Goal: Use online tool/utility: Utilize a website feature to perform a specific function

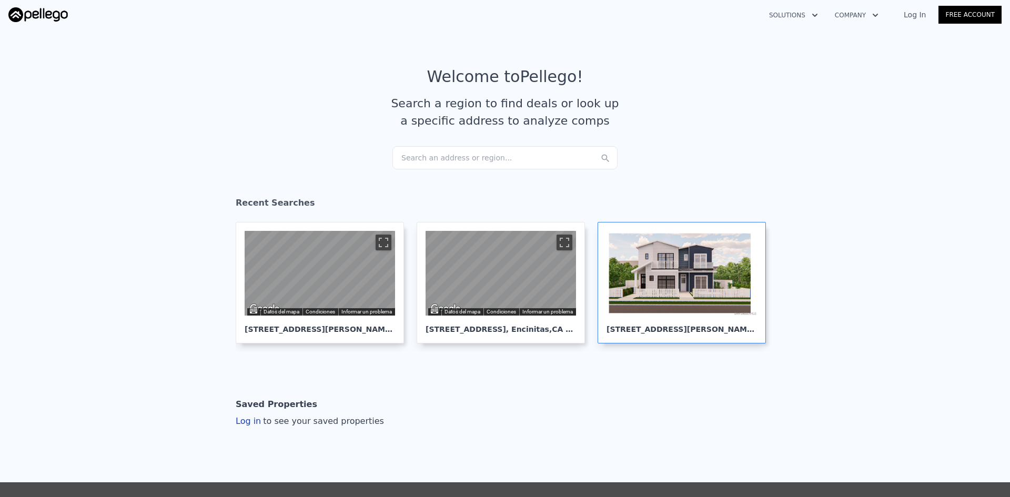
click at [691, 284] on div at bounding box center [681, 273] width 150 height 85
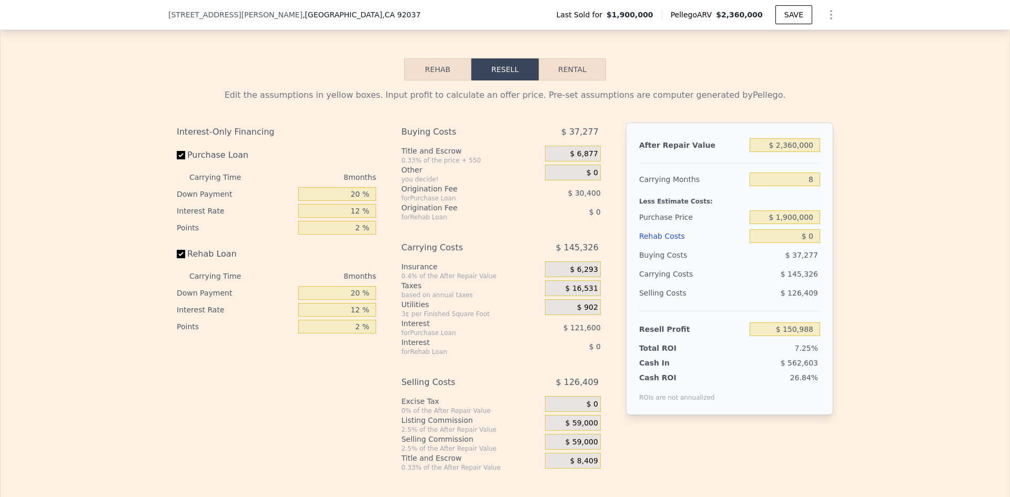
scroll to position [1609, 0]
click at [357, 202] on input "20 %" at bounding box center [337, 196] width 78 height 14
type input "20 %"
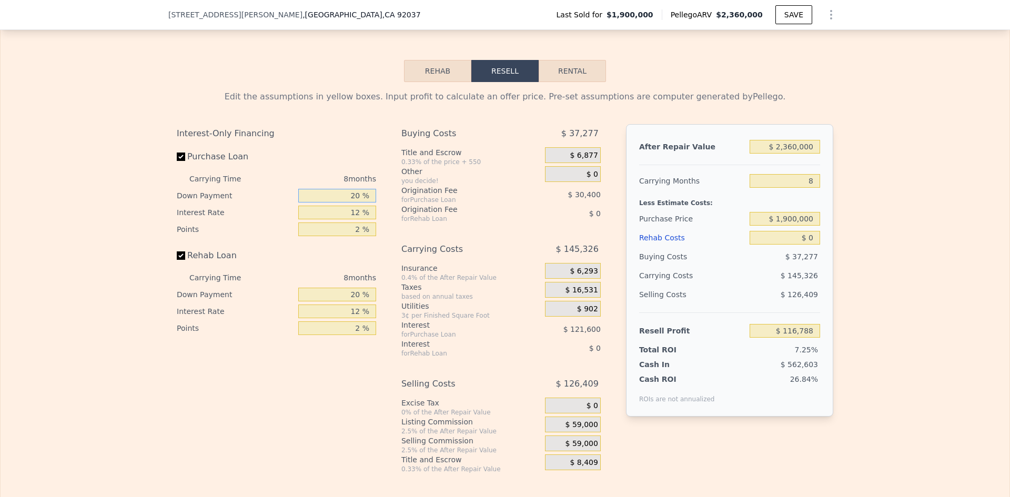
type input "$ 150,988"
type input "1 %"
type input "$ 262,452"
type input "10 %"
type input "$ 171,252"
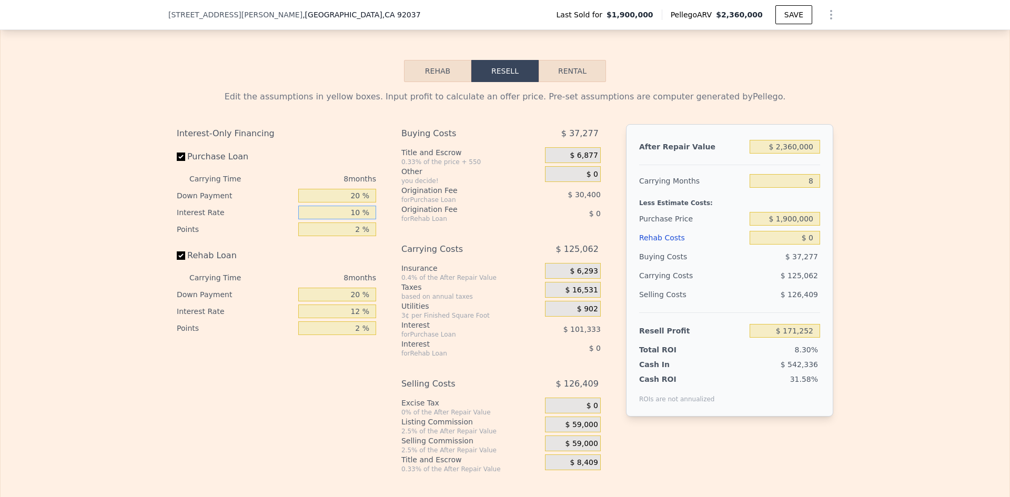
type input "10 %"
type input "3 %"
type input "$ 156,052"
type input "3 %"
type input "20 %"
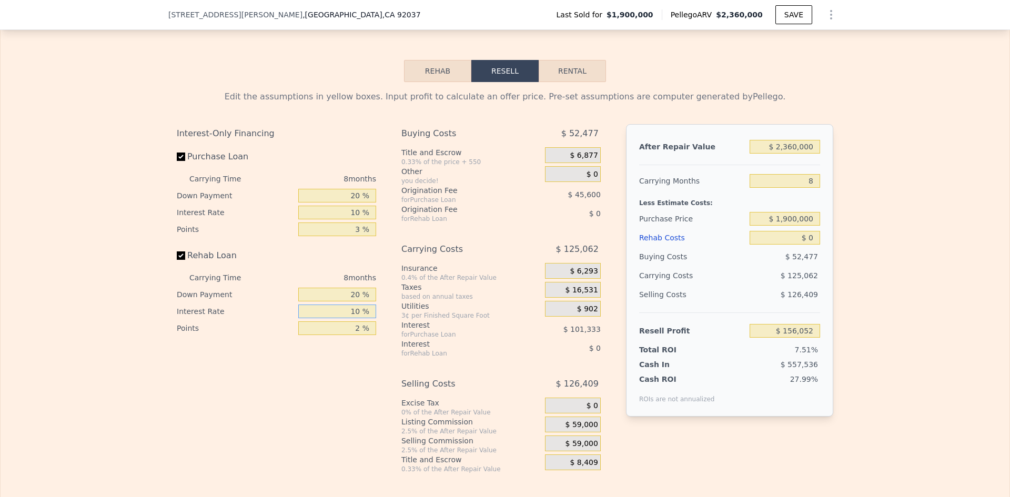
type input "10 %"
type input "3 %"
type input "$ 7"
type input "-$ 2,071,789"
type input "$ 70"
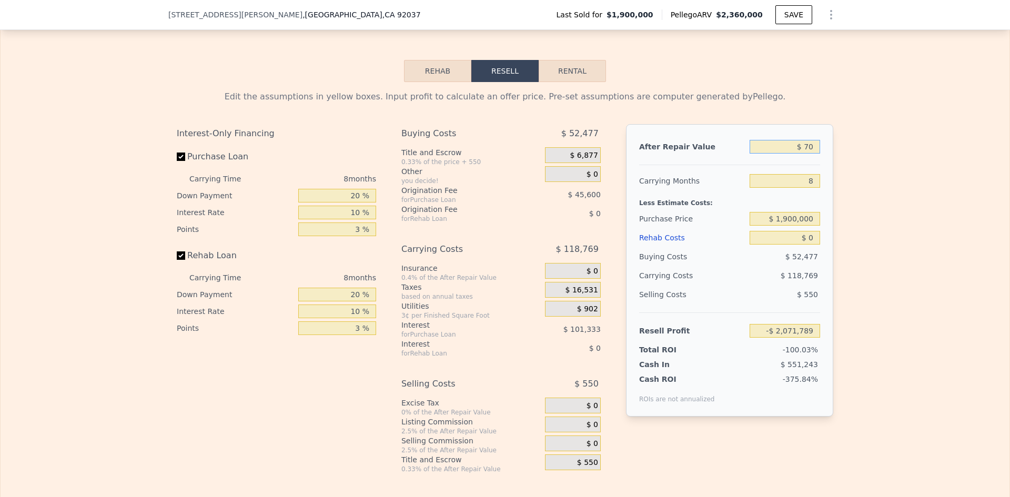
type input "-$ 2,071,730"
type input "$ 700"
type input "-$ 2,071,136"
type input "$ 7,000"
type input "-$ 2,065,188"
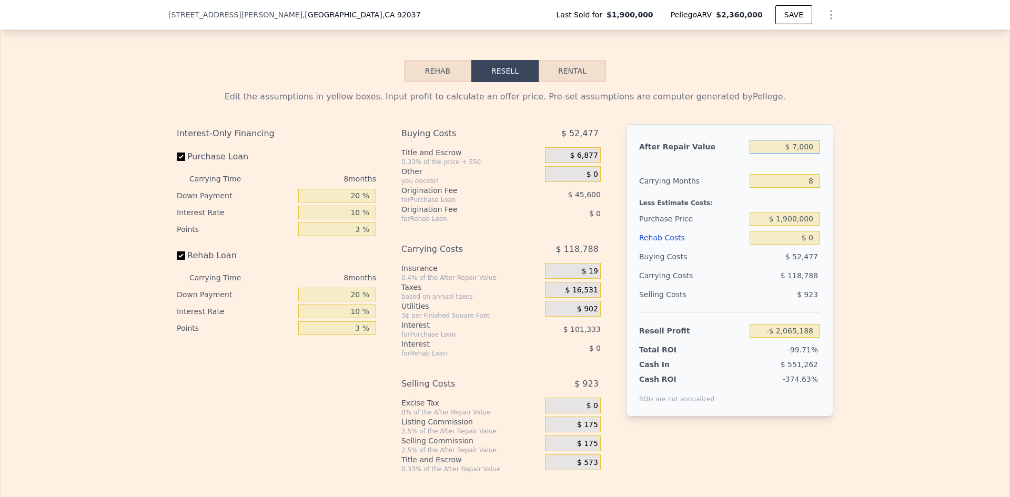
type input "$ 70,000"
type input "-$ 2,005,716"
type input "$ 700,000"
type input "-$ 1,410,994"
type input "$ 7,000,000"
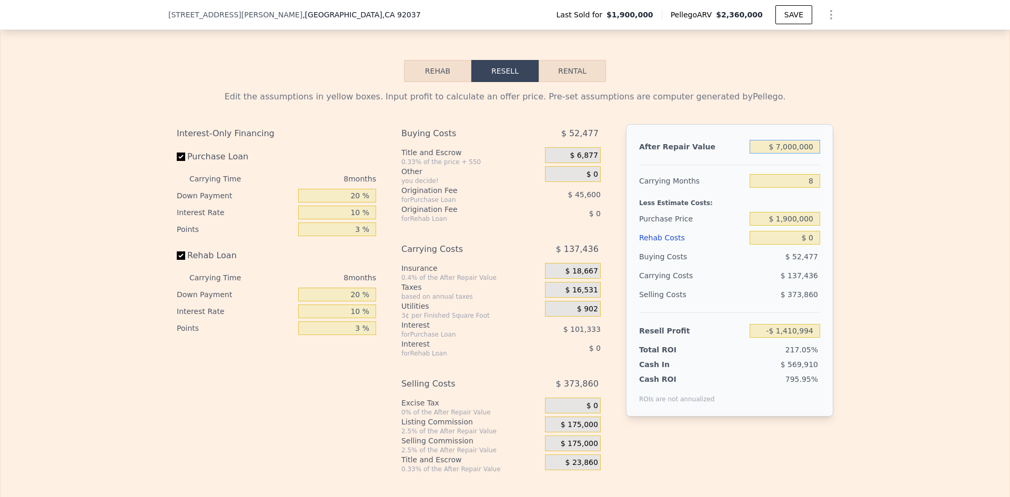
type input "$ 4,536,227"
type input "$ 7,000,000"
type input "1"
type input "$ 4,656,484"
type input "16"
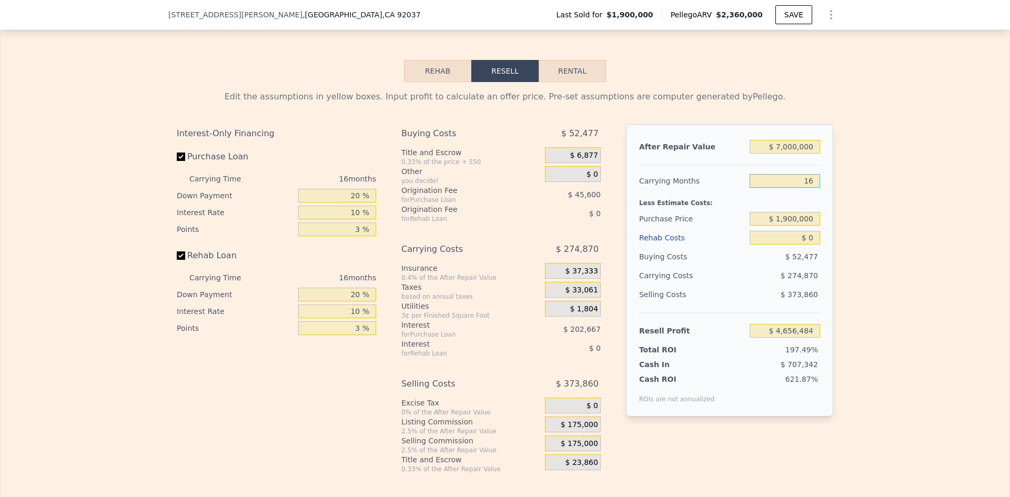
type input "$ 4,398,793"
type input "16"
type input "$ 2,850,000"
type input "$ 3,321,501"
type input "$ 2"
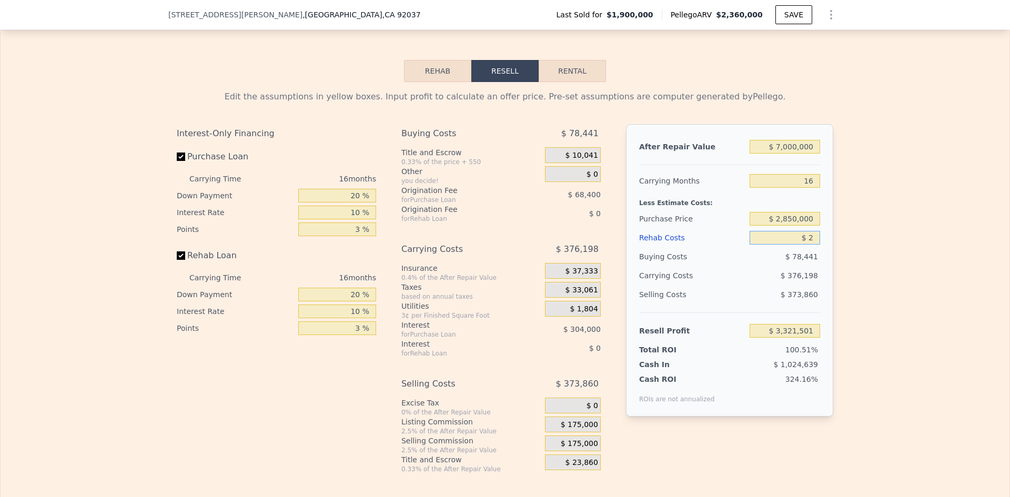
type input "$ 3,321,499"
type input "$ 22"
type input "$ 3,321,478"
type input "$ 220"
type input "$ 3,321,260"
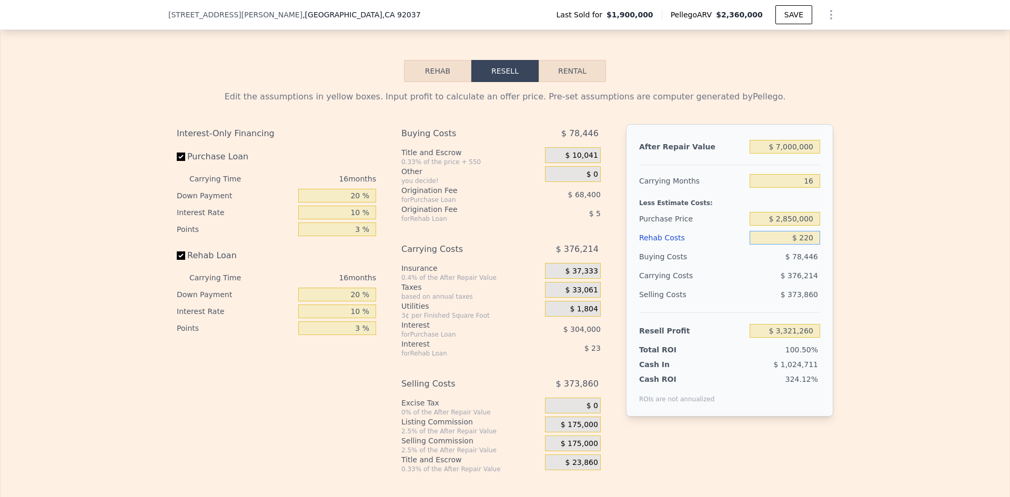
type input "$ 2,200"
type input "$ 3,319,008"
type input "$ 22,000"
type input "$ 3,296,621"
type input "$ 220,000"
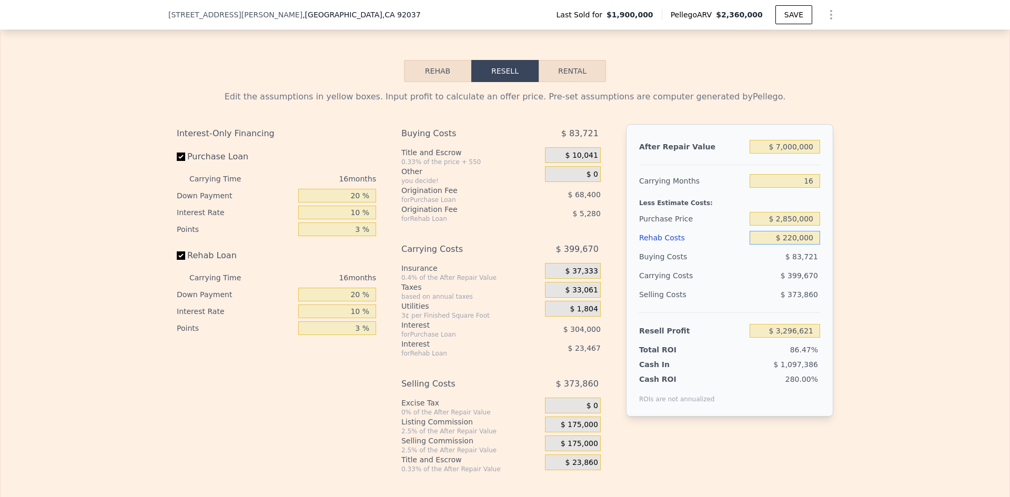
type input "$ 3,072,749"
type input "$ 2,200,000"
type input "$ 834,029"
click at [712, 285] on div "$ 610,870" at bounding box center [764, 275] width 111 height 19
click at [786, 245] on input "$ 2,200,000" at bounding box center [784, 238] width 70 height 14
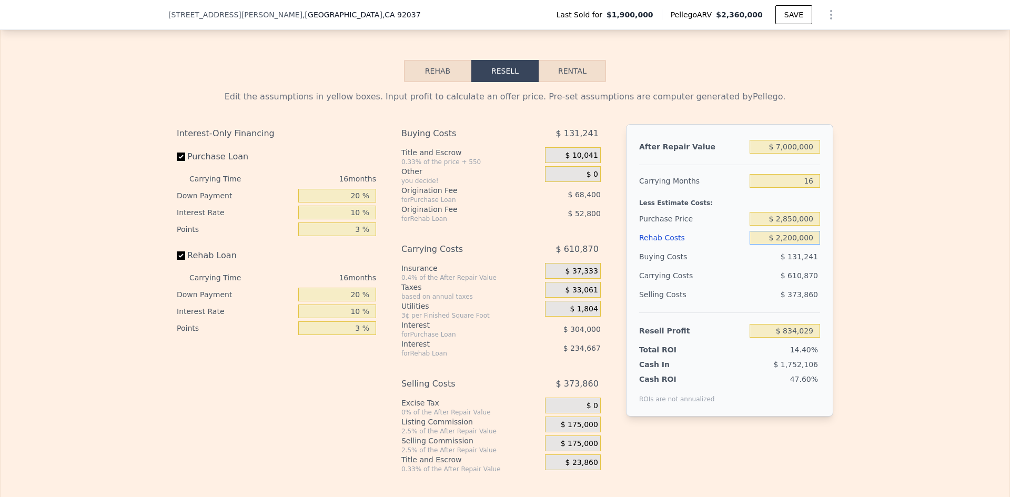
type input "$ 200,000"
type input "$ 3,095,373"
type input "$ 2,000,000"
type input "$ 1,060,173"
type input "$ 2,000,000"
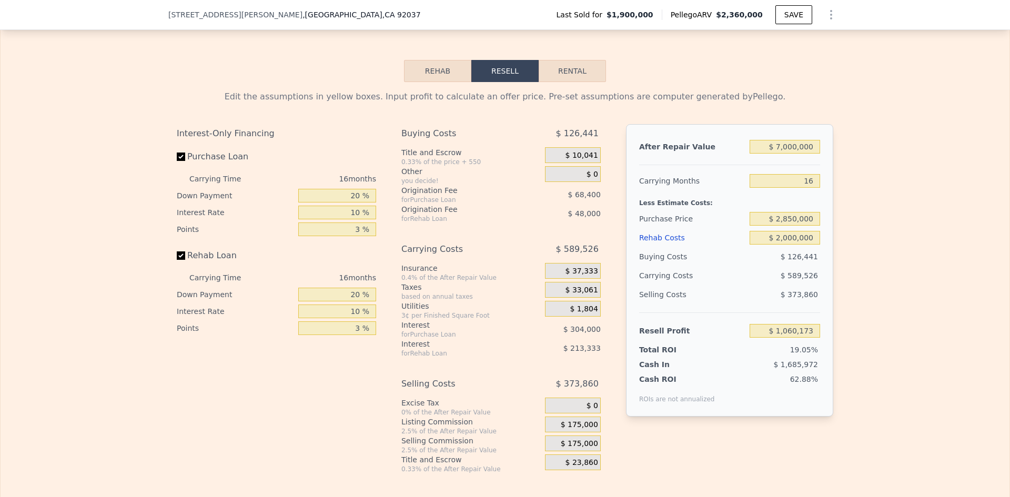
click at [758, 304] on div "$ 373,860" at bounding box center [784, 294] width 71 height 19
click at [354, 202] on input "20 %" at bounding box center [337, 196] width 78 height 14
type input "2 %"
type input "$ 976,383"
type input "1 %"
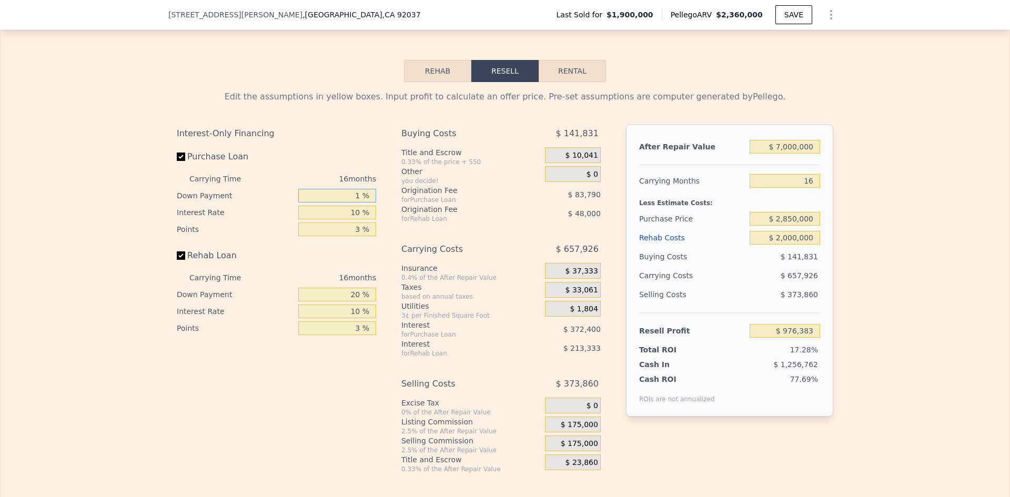
type input "$ 971,720"
type input "15 %"
type input "$ 1,036,890"
type input "15 %"
type input "1 %"
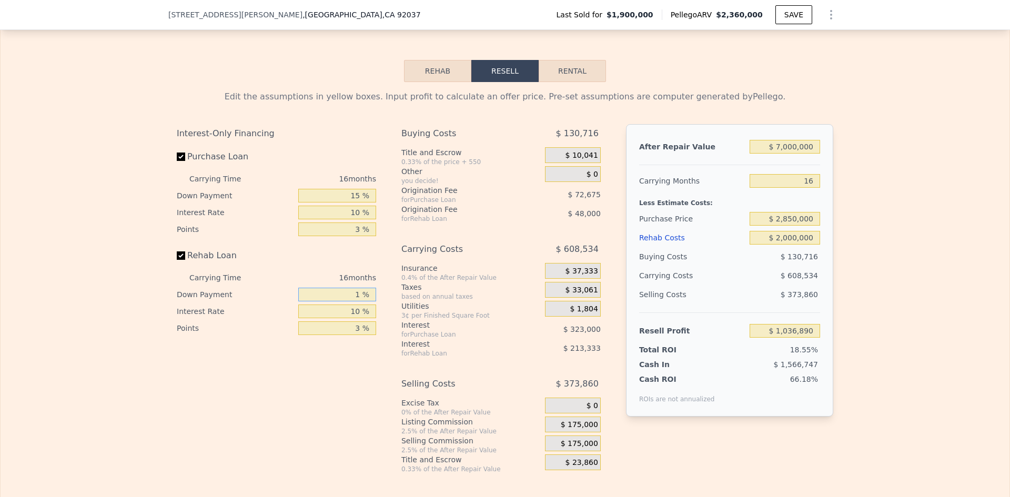
type input "$ 974,818"
type input "15 %"
type input "$ 1,020,546"
type input "15 %"
click at [727, 370] on div "$ 1,483,081" at bounding box center [764, 364] width 111 height 11
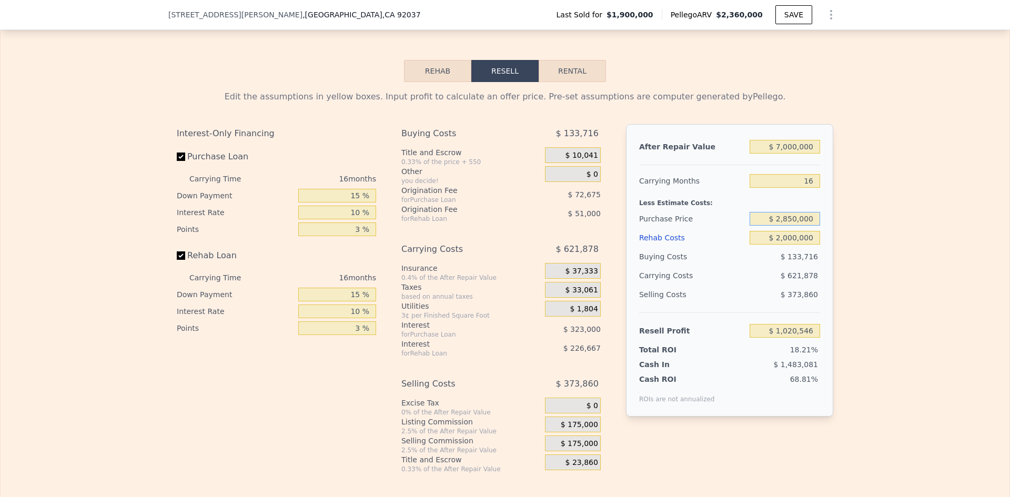
click at [787, 226] on input "$ 2,850,000" at bounding box center [784, 219] width 70 height 14
type input "$ 2,750,000"
type input "$ 1,134,773"
click at [769, 370] on div "Cash In $ 1,453,864" at bounding box center [729, 362] width 181 height 15
click at [177, 161] on input "Purchase Loan" at bounding box center [181, 156] width 8 height 8
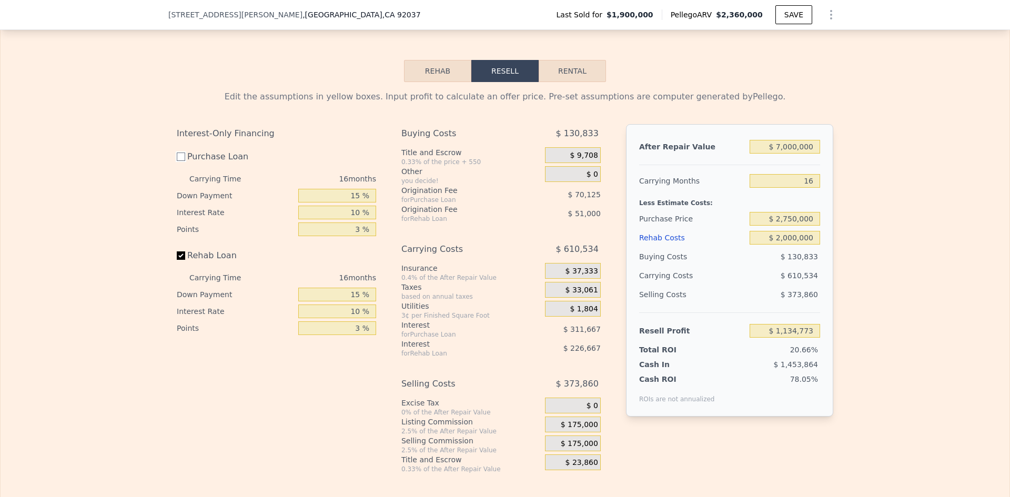
checkbox input "false"
type input "$ 1,516,562"
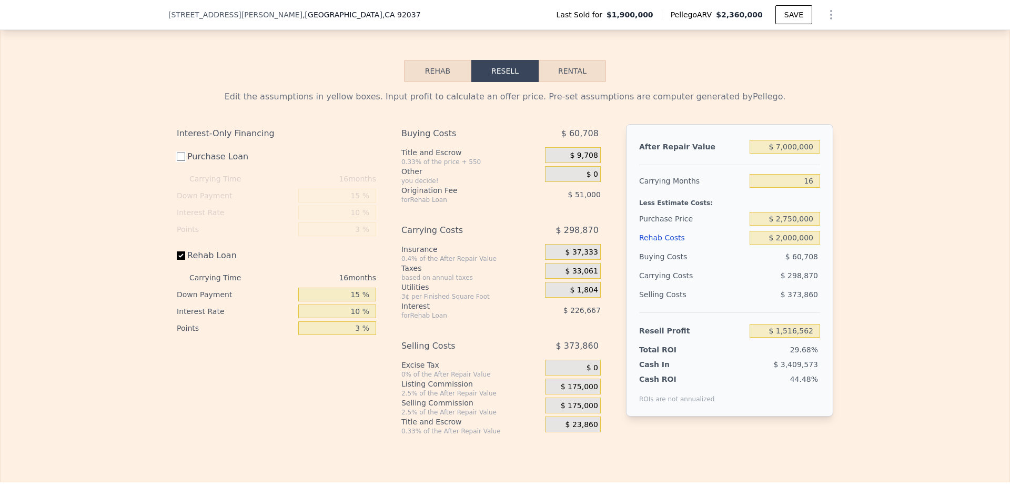
click at [177, 161] on input "Purchase Loan" at bounding box center [181, 156] width 8 height 8
checkbox input "true"
type input "$ 1,134,773"
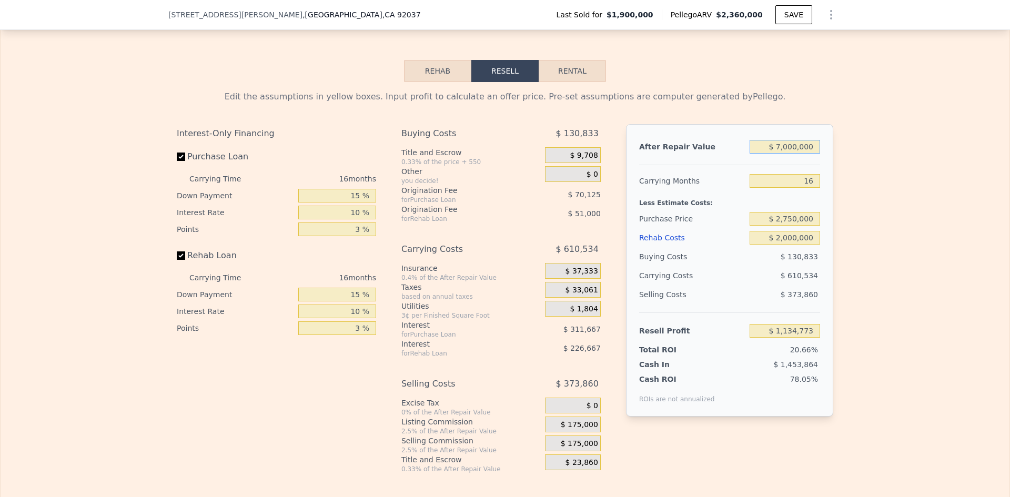
click at [786, 154] on input "$ 7,000,000" at bounding box center [784, 147] width 70 height 14
type input "$ 700,000"
type input "-$ 4,795,648"
type input "$ 7,100,000"
type input "$ 1,228,906"
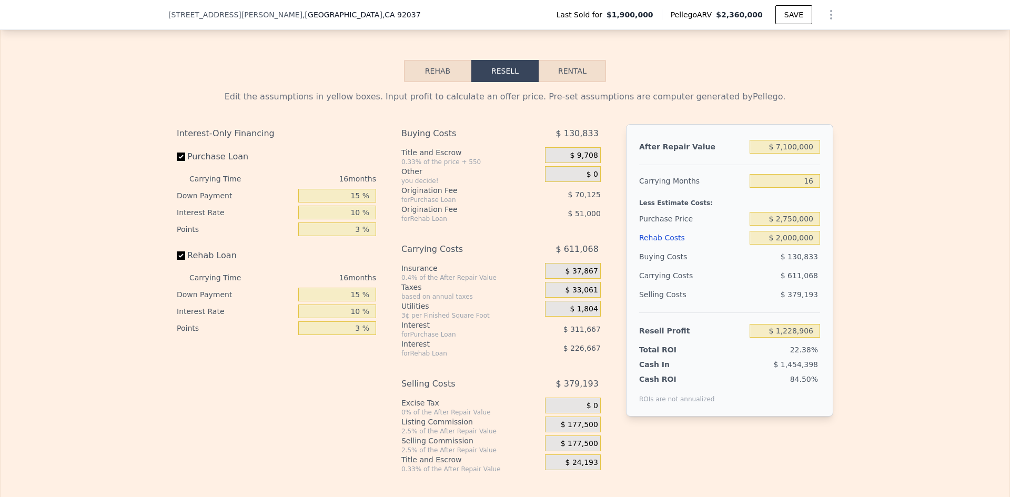
click at [784, 209] on div "Less Estimate Costs:" at bounding box center [729, 199] width 181 height 19
click at [788, 154] on input "$ 7,100,000" at bounding box center [784, 147] width 70 height 14
type input "$ 700,000"
type input "-$ 4,795,648"
type input "$ 7,200,000"
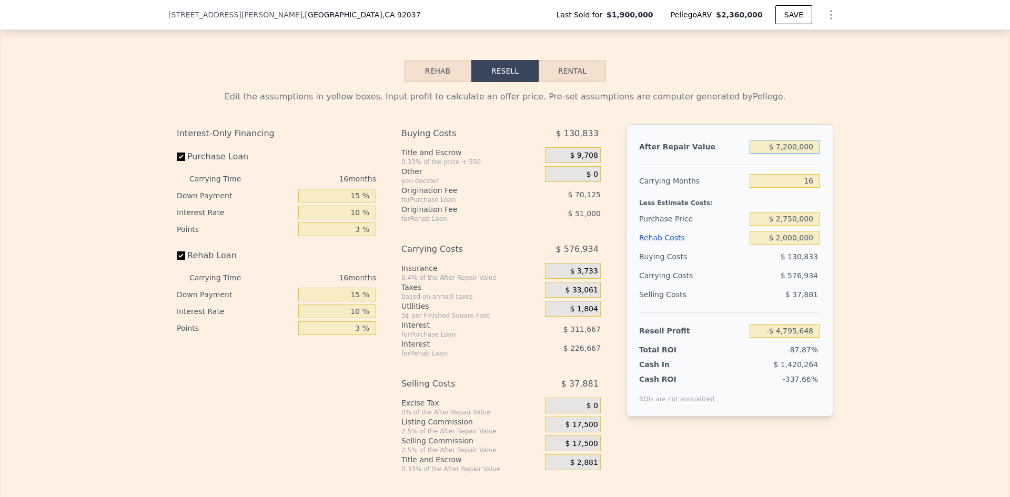
type input "$ 1,323,040"
click at [747, 285] on div "$ 611,601" at bounding box center [764, 275] width 111 height 19
click at [771, 209] on div "Less Estimate Costs:" at bounding box center [729, 199] width 181 height 19
click at [760, 304] on div "$ 384,526" at bounding box center [784, 294] width 71 height 19
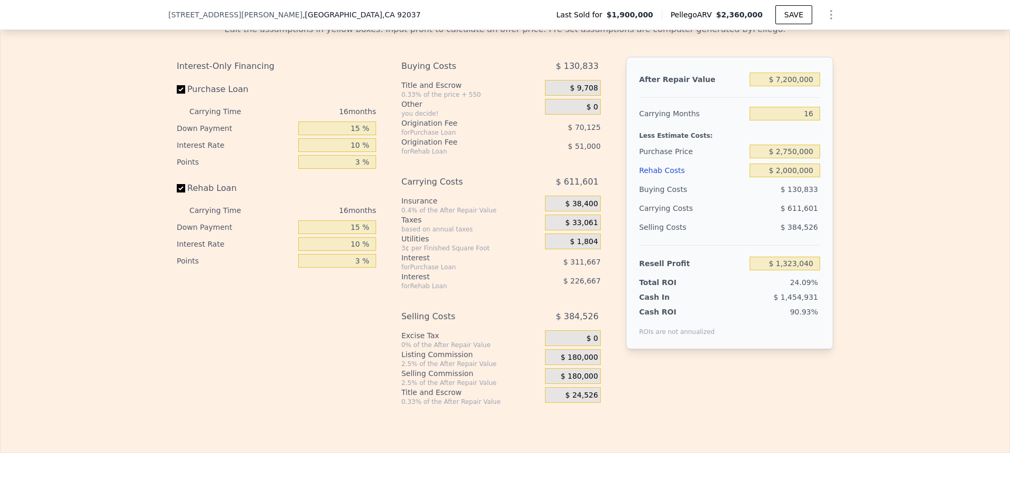
scroll to position [1679, 0]
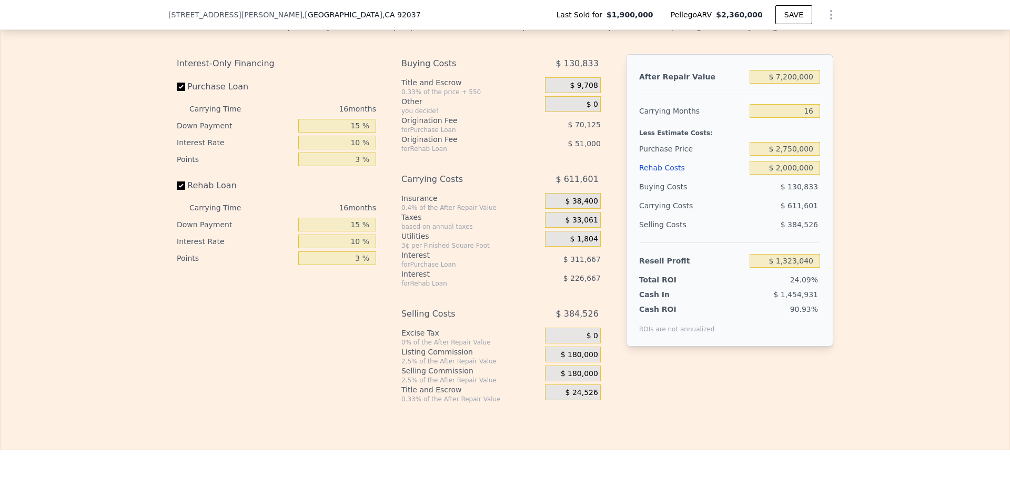
type input "$ 2,360,000"
type input "8"
type input "$ 0"
type input "$ 150,988"
